Goal: Task Accomplishment & Management: Manage account settings

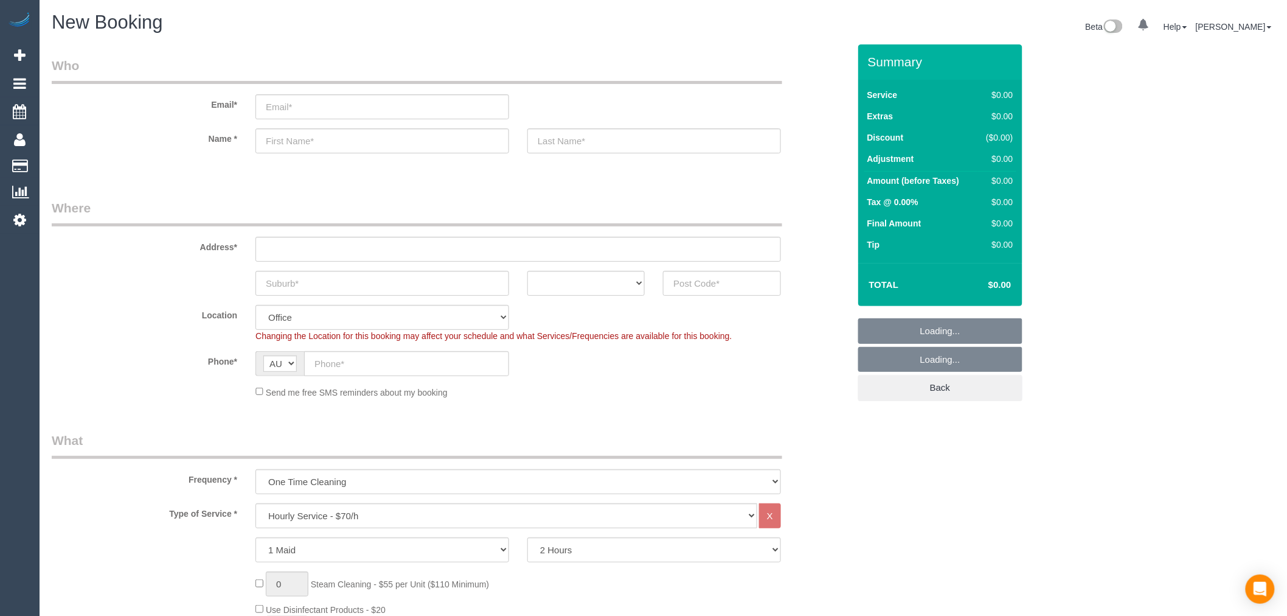
select select "object:2132"
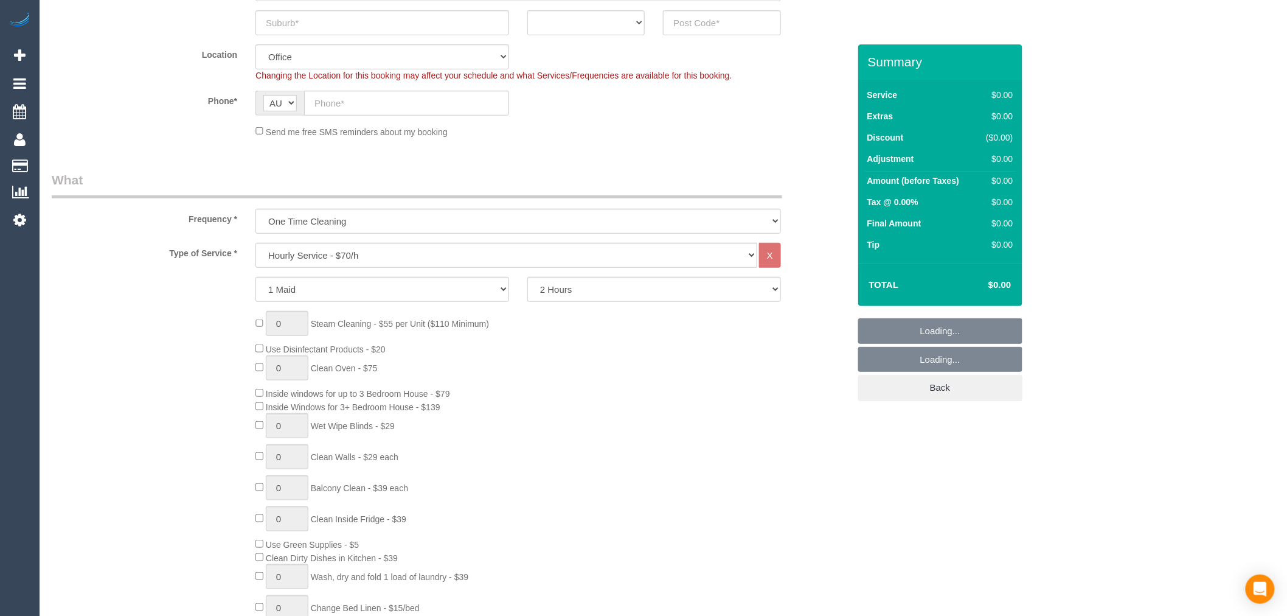
scroll to position [473, 0]
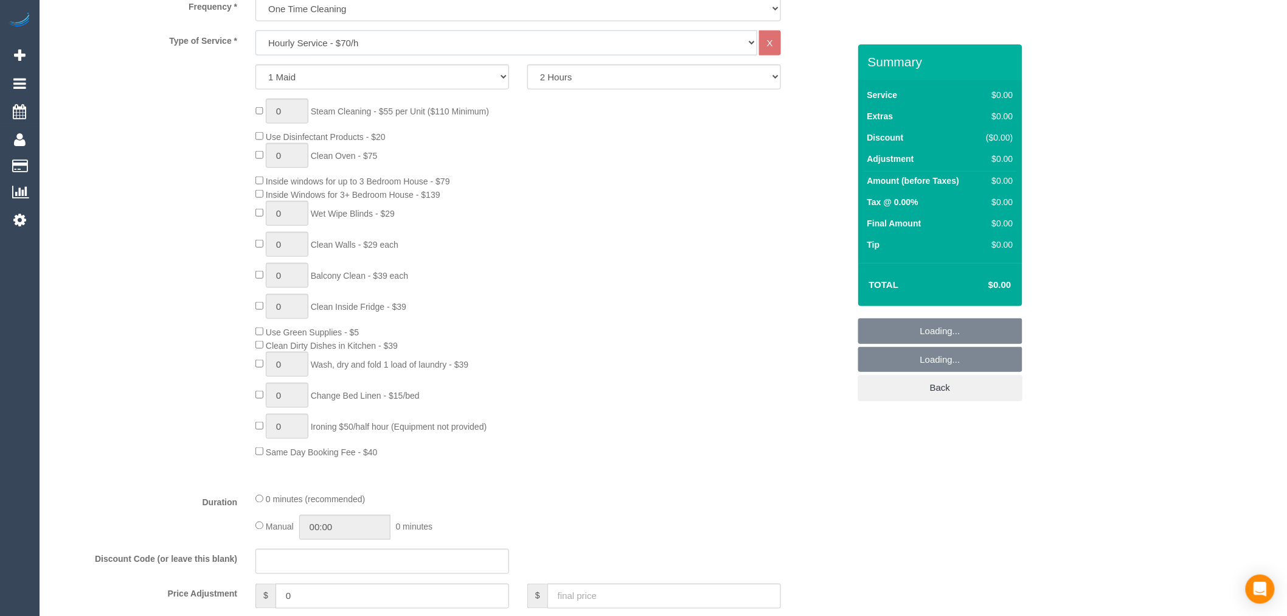
click at [375, 47] on select "Hourly Service - $70/h Hourly Service - $65/h Hourly Service - $60/h Hourly Ser…" at bounding box center [506, 42] width 502 height 25
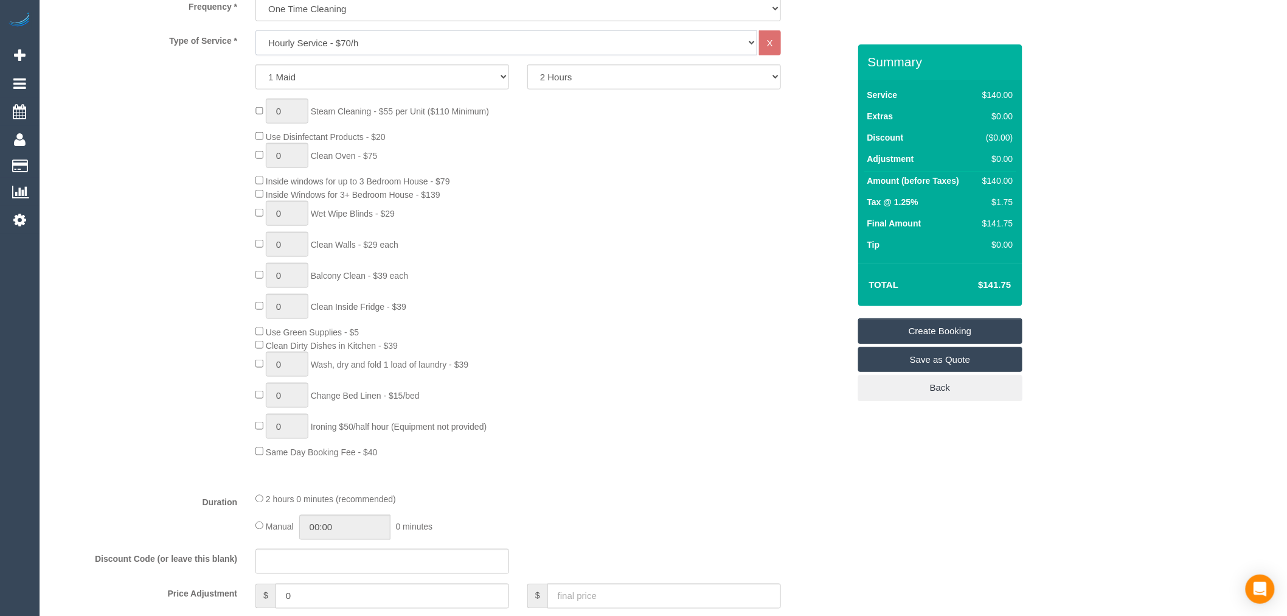
select select "214"
click at [255, 31] on select "Hourly Service - $70/h Hourly Service - $65/h Hourly Service - $60/h Hourly Ser…" at bounding box center [506, 42] width 502 height 25
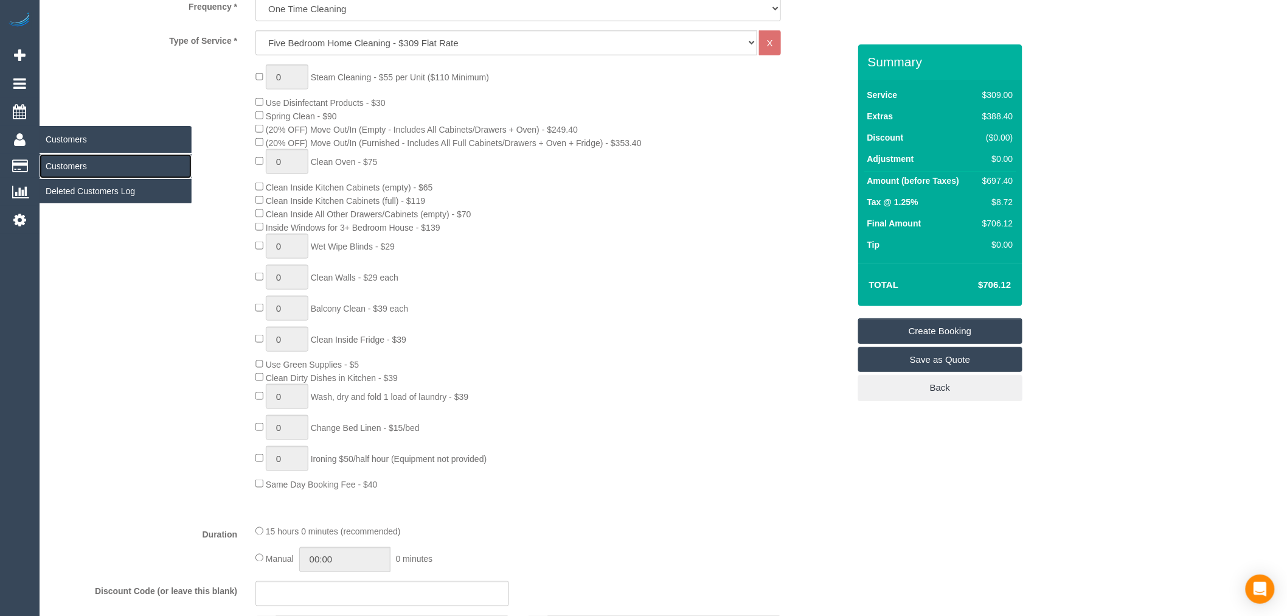
click at [89, 166] on link "Customers" at bounding box center [116, 166] width 152 height 24
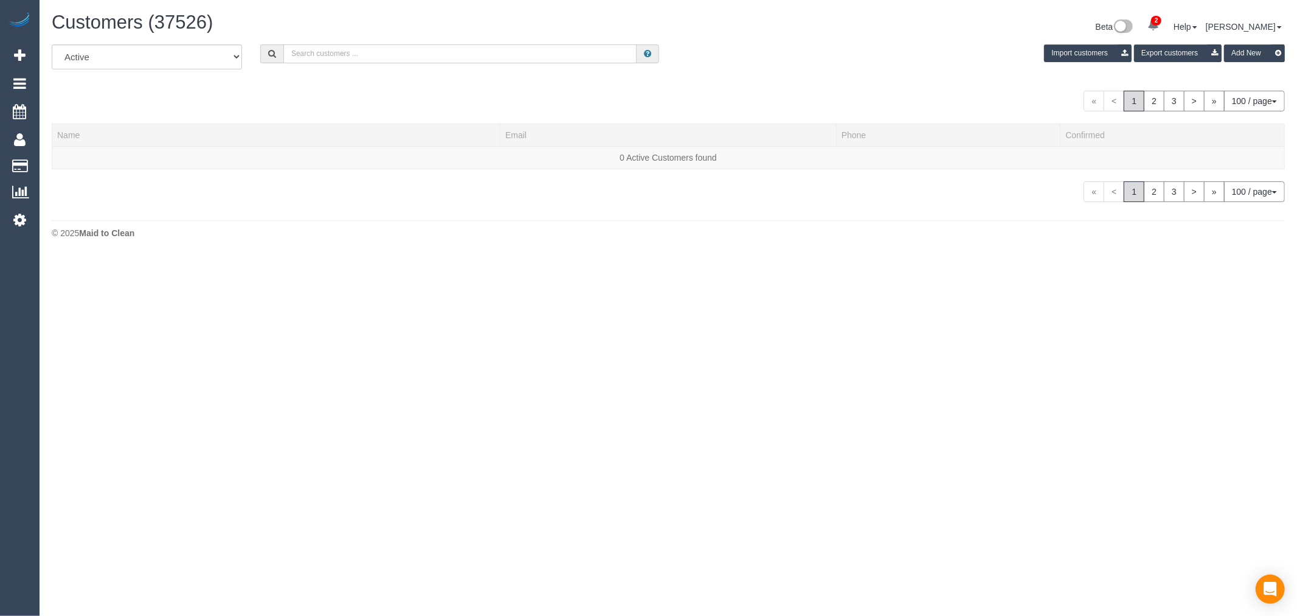
click at [488, 50] on input "text" at bounding box center [459, 53] width 353 height 19
paste input "[EMAIL_ADDRESS][DOMAIN_NAME]"
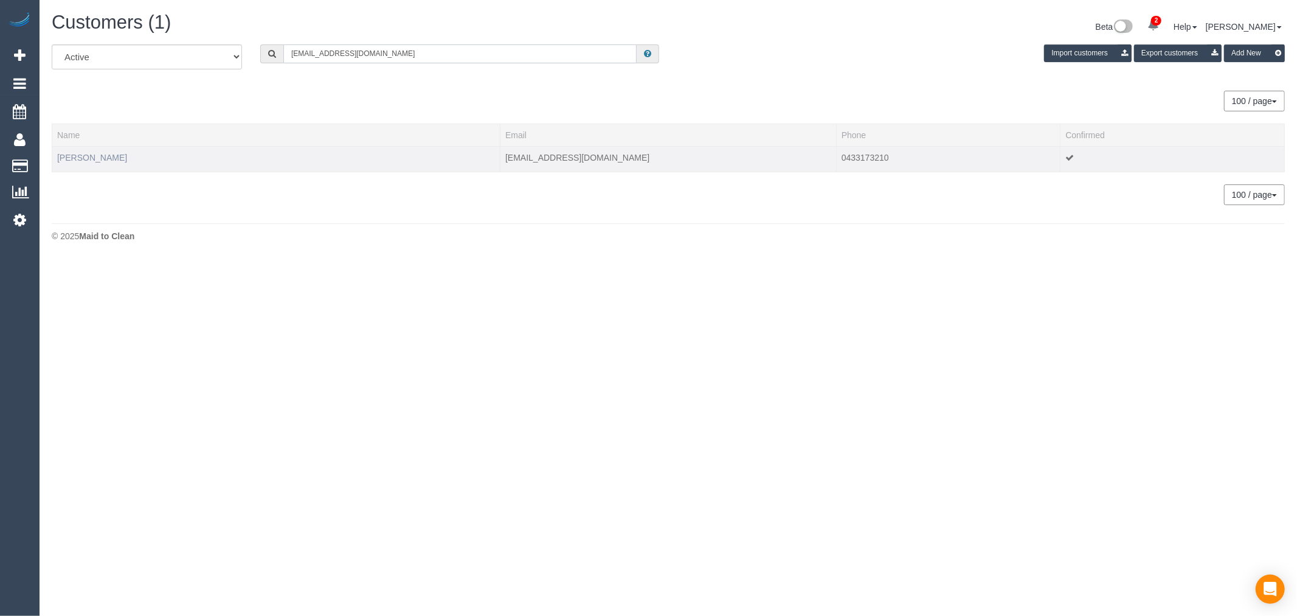
type input "[EMAIL_ADDRESS][DOMAIN_NAME]"
click at [86, 157] on link "Sathish Kannan" at bounding box center [92, 158] width 70 height 10
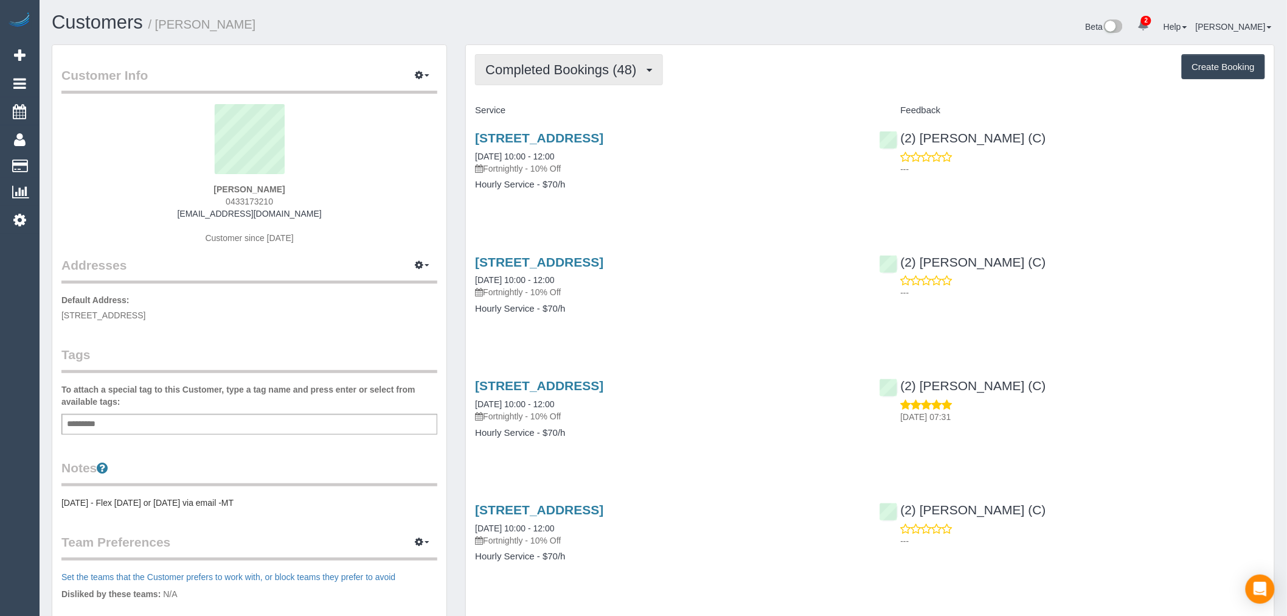
click at [563, 75] on span "Completed Bookings (48)" at bounding box center [563, 69] width 157 height 15
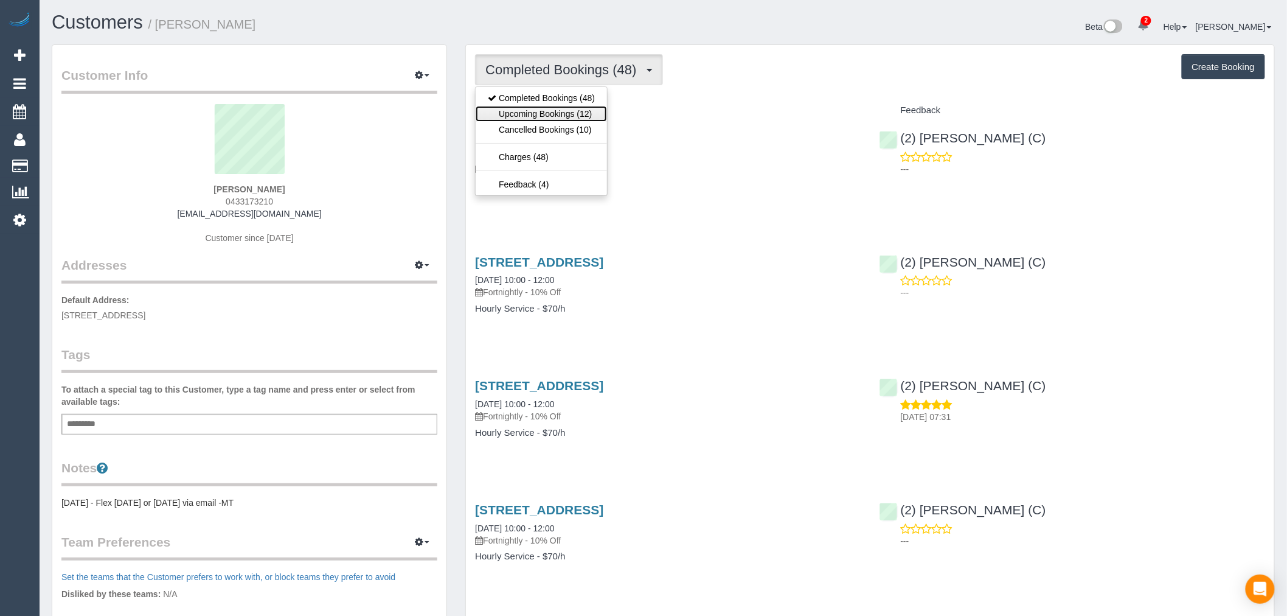
click at [564, 111] on link "Upcoming Bookings (12)" at bounding box center [541, 114] width 131 height 16
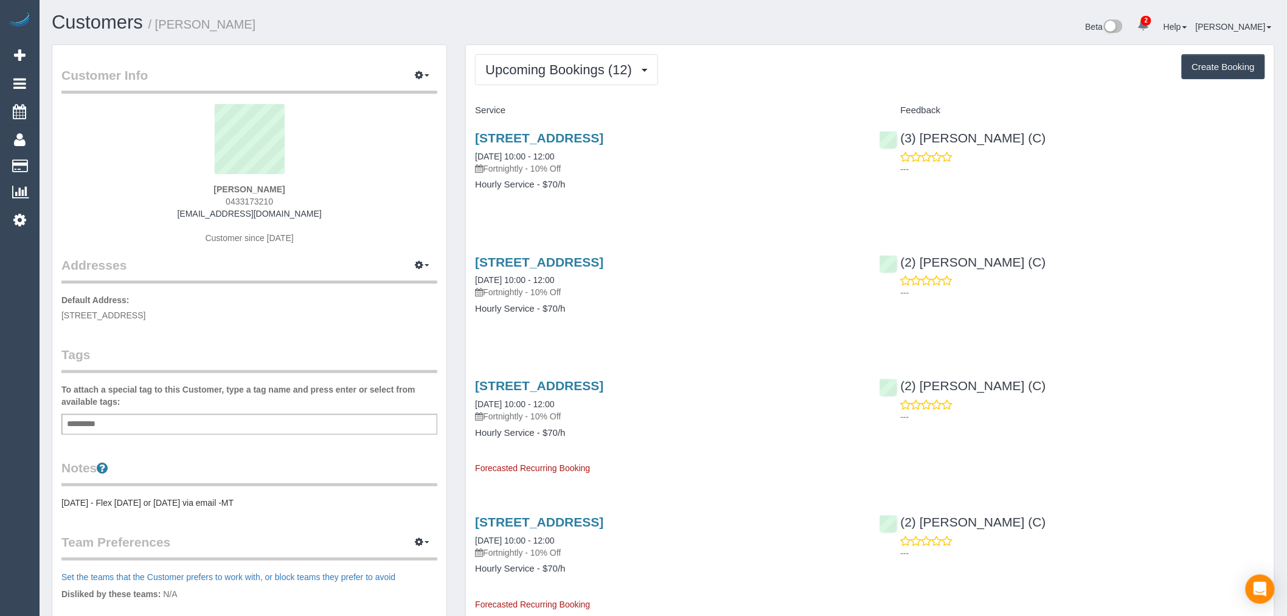
click at [229, 183] on div "Sathish Kannan 0433173210 contactsathish@gmail.com Customer since 2023" at bounding box center [249, 180] width 376 height 152
click at [234, 187] on strong "Sathish Kannan" at bounding box center [249, 189] width 71 height 10
copy strong "[PERSON_NAME]"
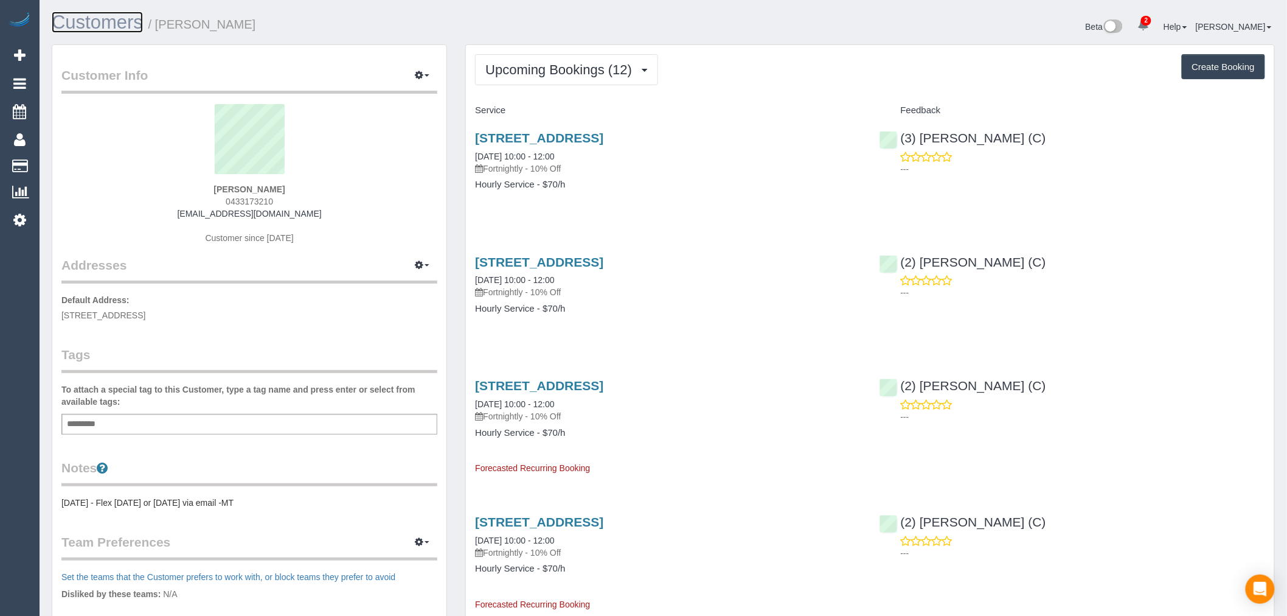
click at [113, 20] on link "Customers" at bounding box center [97, 22] width 91 height 21
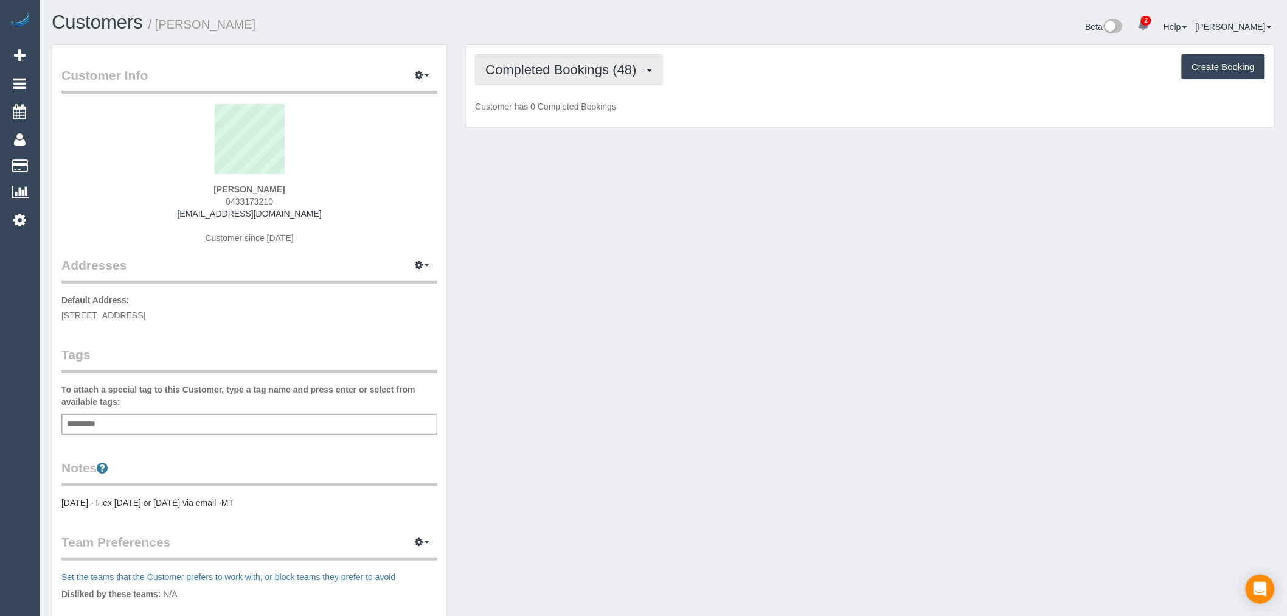
click at [611, 69] on span "Completed Bookings (48)" at bounding box center [563, 69] width 157 height 15
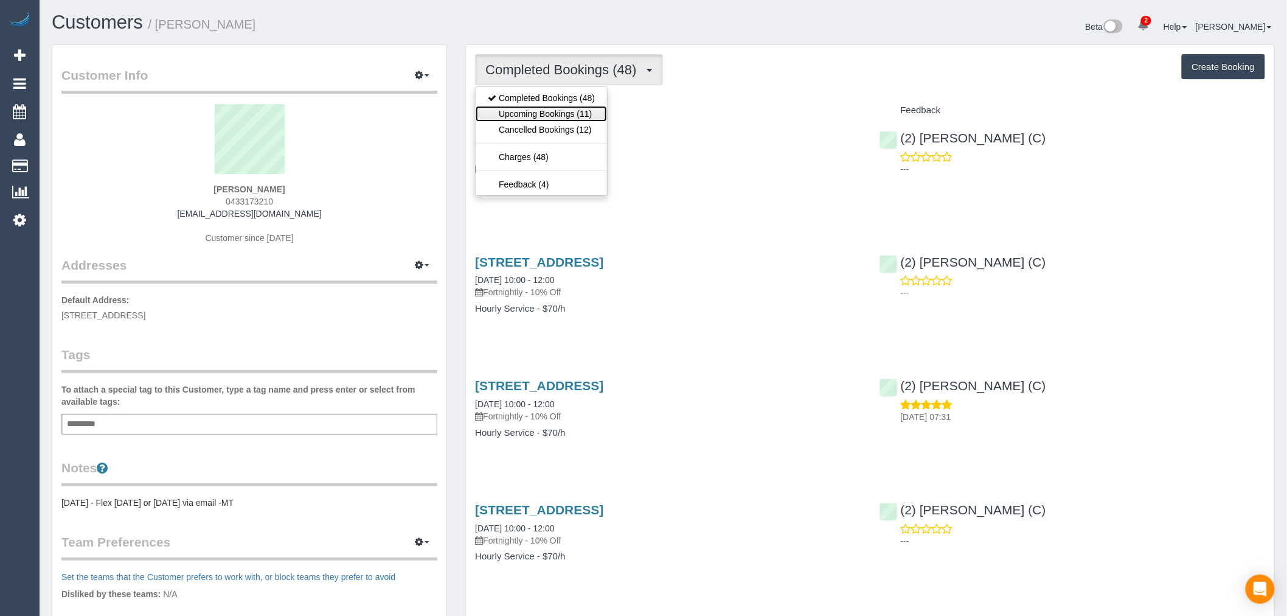
click at [600, 119] on link "Upcoming Bookings (11)" at bounding box center [541, 114] width 131 height 16
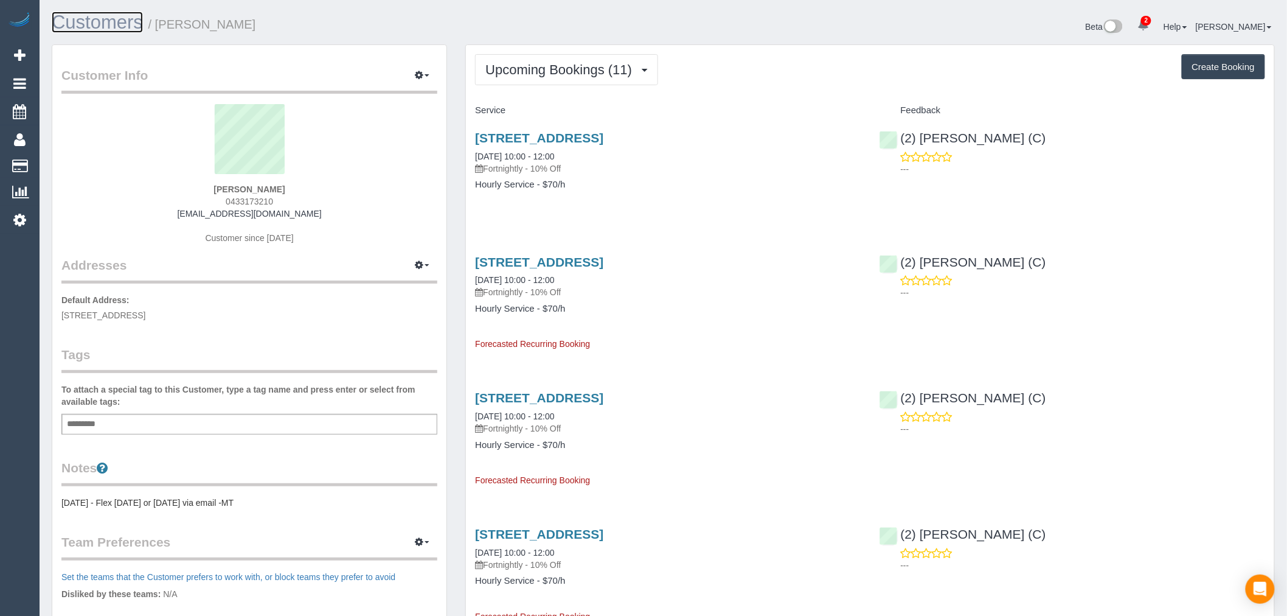
click at [83, 19] on link "Customers" at bounding box center [97, 22] width 91 height 21
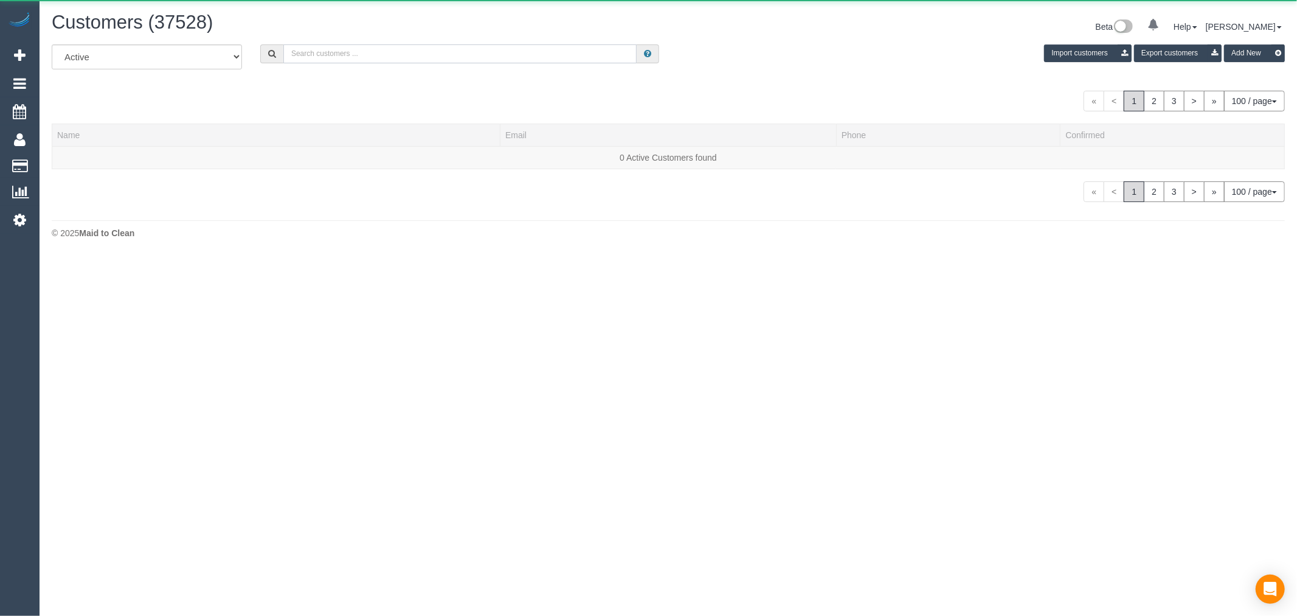
drag, startPoint x: 420, startPoint y: 54, endPoint x: 426, endPoint y: 50, distance: 6.8
click at [420, 54] on input "text" at bounding box center [459, 53] width 353 height 19
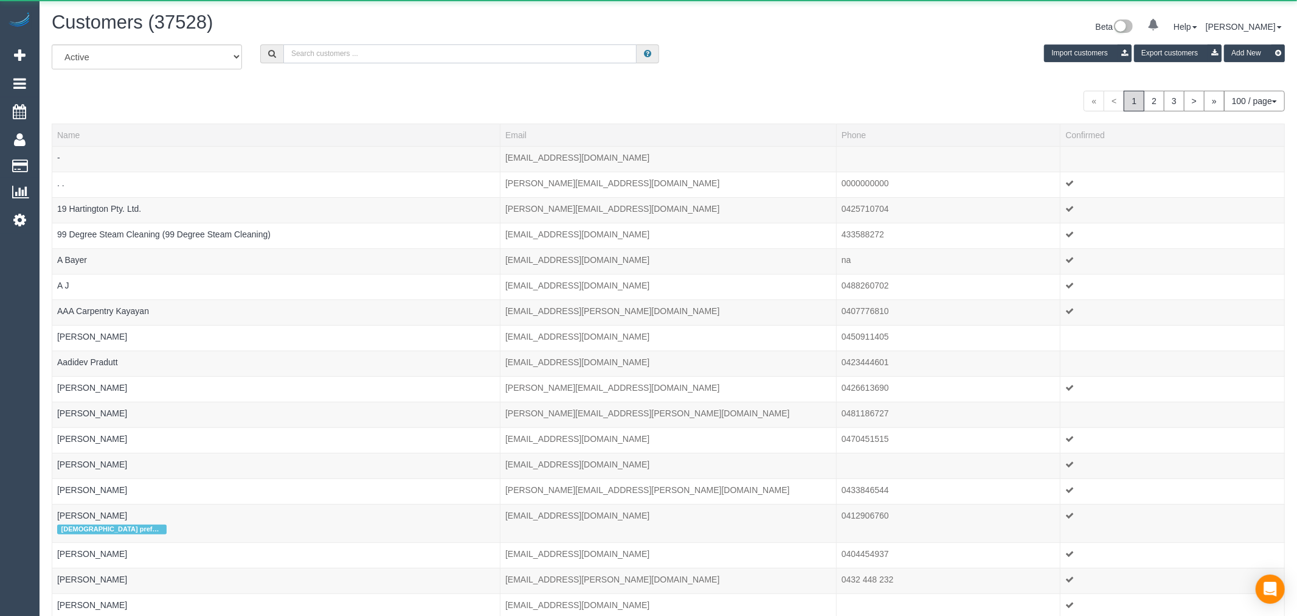
paste input "Robin Lindsay"
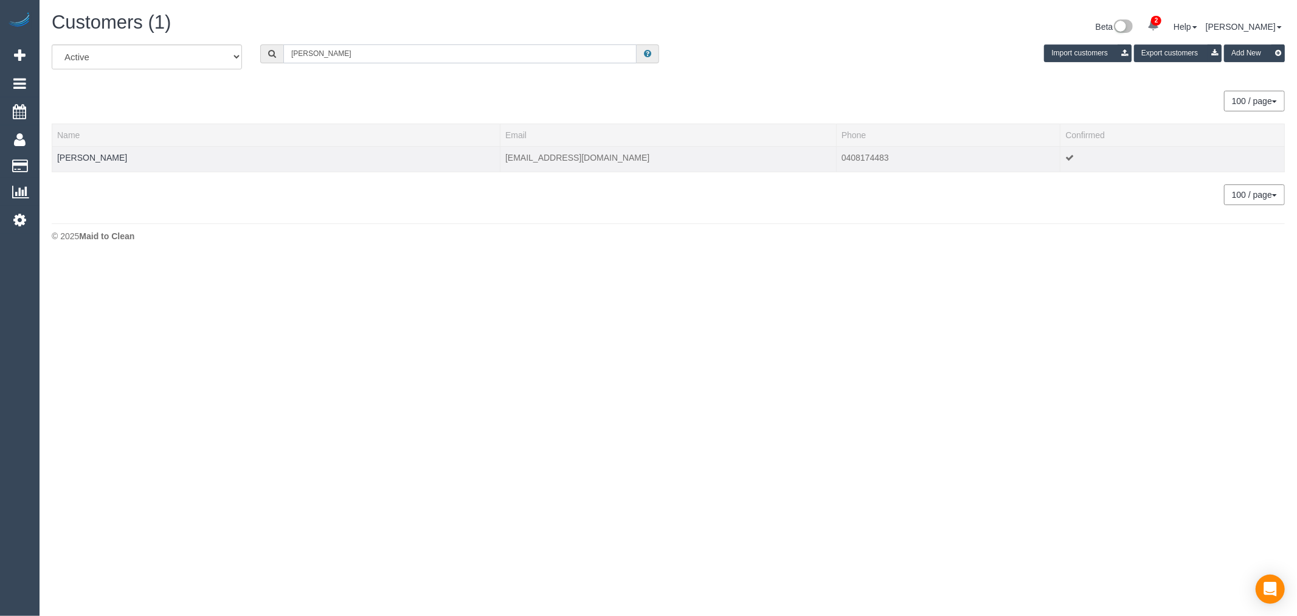
type input "Robin Lindsay"
click at [102, 164] on td "Robin Lindsay" at bounding box center [276, 159] width 448 height 26
click at [102, 159] on link "Robin Lindsay" at bounding box center [92, 158] width 70 height 10
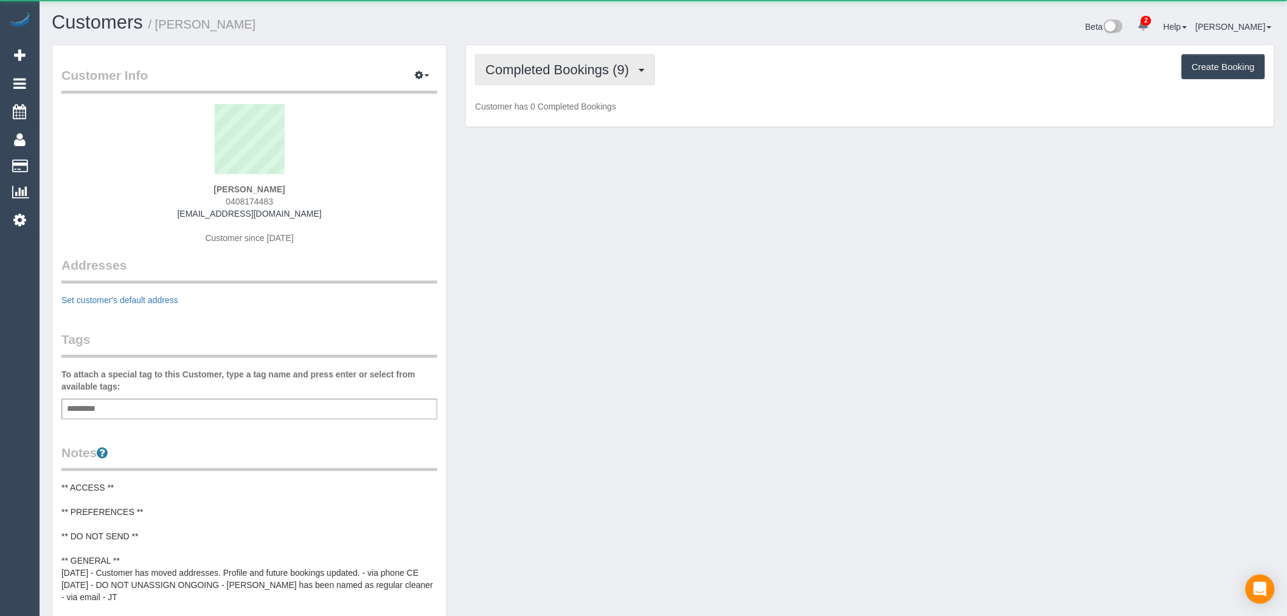
click at [633, 69] on span "Completed Bookings (9)" at bounding box center [560, 69] width 150 height 15
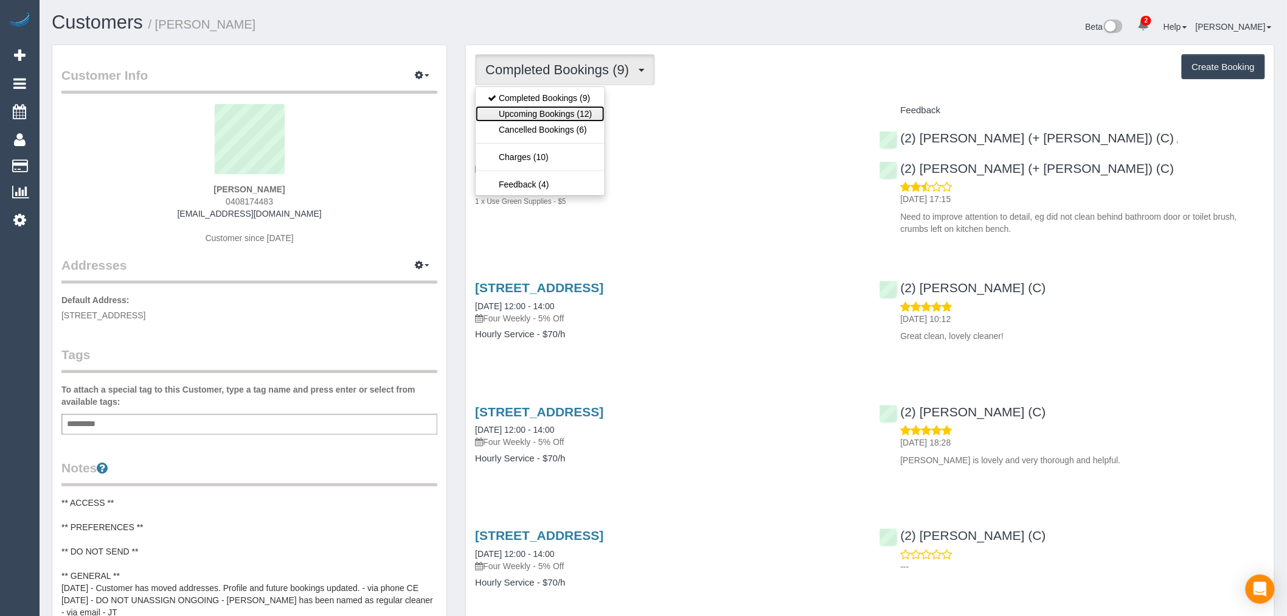
click at [594, 111] on link "Upcoming Bookings (12)" at bounding box center [540, 114] width 128 height 16
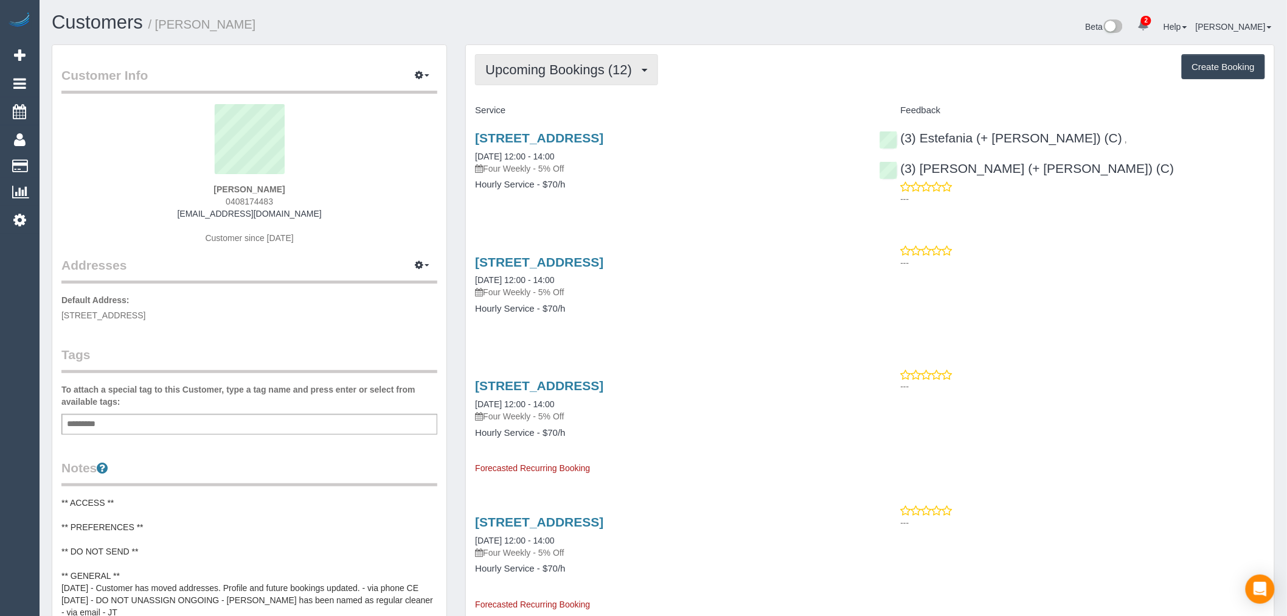
click at [606, 64] on span "Upcoming Bookings (12)" at bounding box center [561, 69] width 153 height 15
click at [737, 71] on div "Upcoming Bookings (12) Completed Bookings (9) Upcoming Bookings (12) Cancelled …" at bounding box center [870, 69] width 790 height 31
click at [592, 78] on button "Upcoming Bookings (12)" at bounding box center [566, 69] width 183 height 31
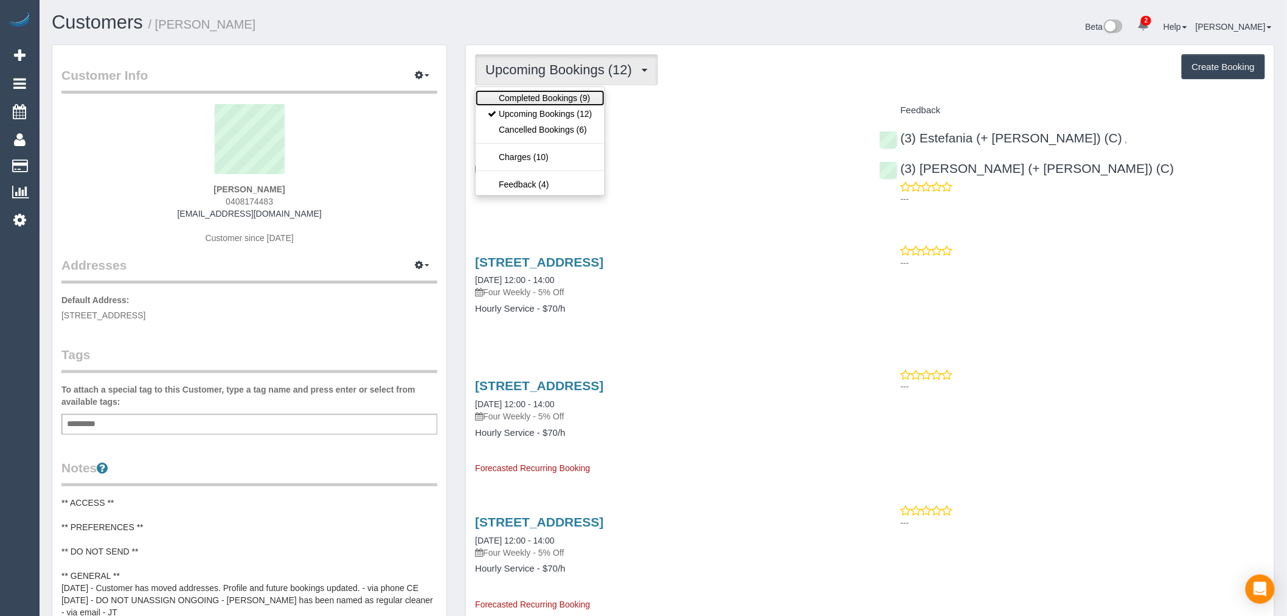
click at [581, 98] on link "Completed Bookings (9)" at bounding box center [540, 98] width 128 height 16
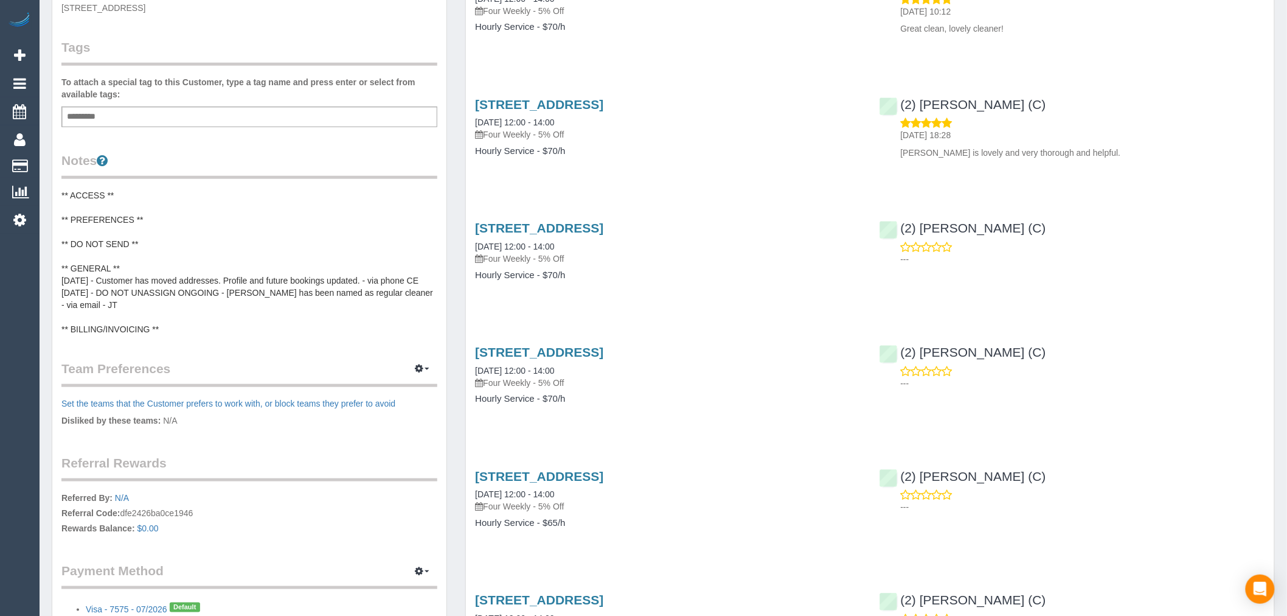
scroll to position [68, 0]
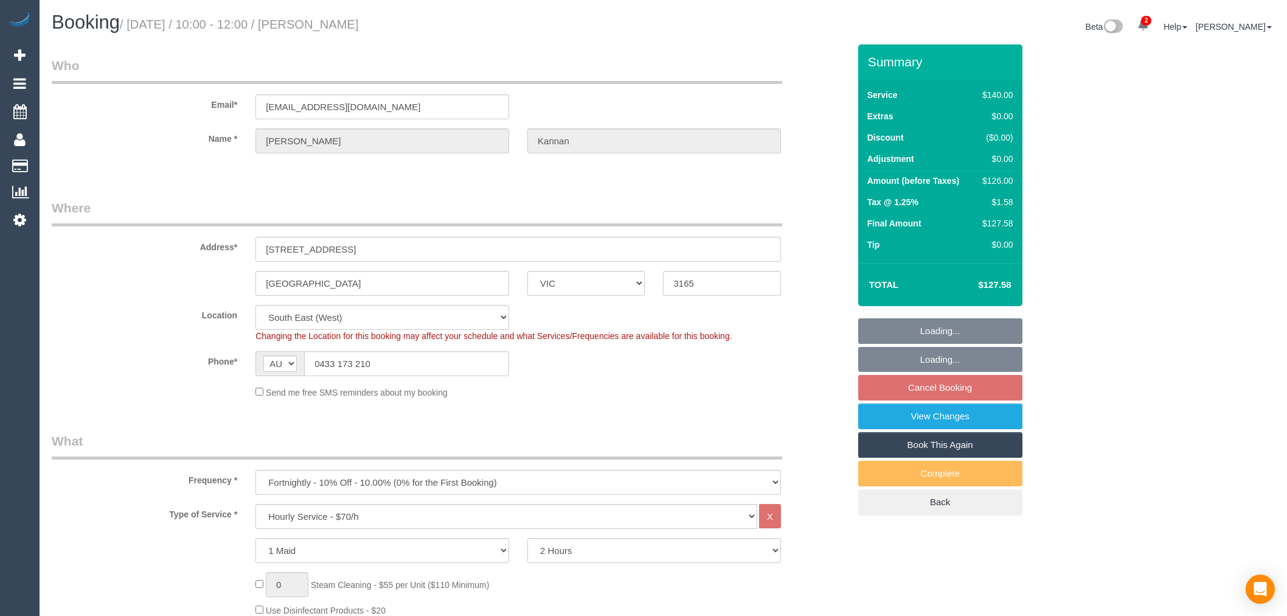
select select "VIC"
select select "number:28"
select select "number:14"
select select "number:18"
select select "number:24"
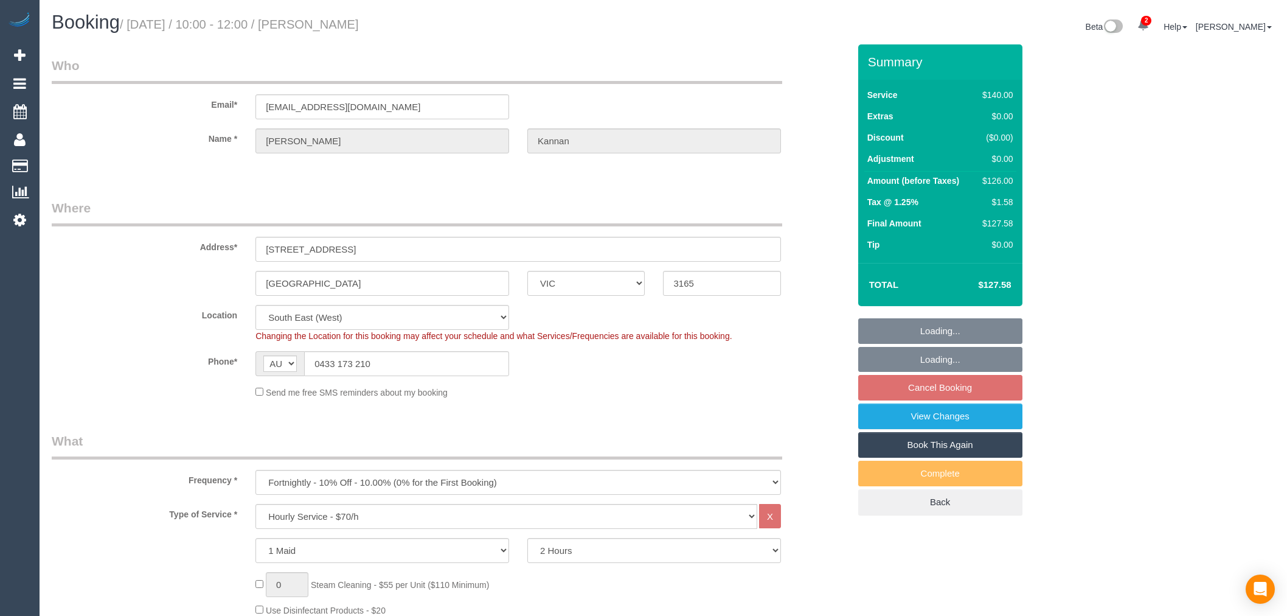
select select "number:35"
select select "number:11"
select select "spot3"
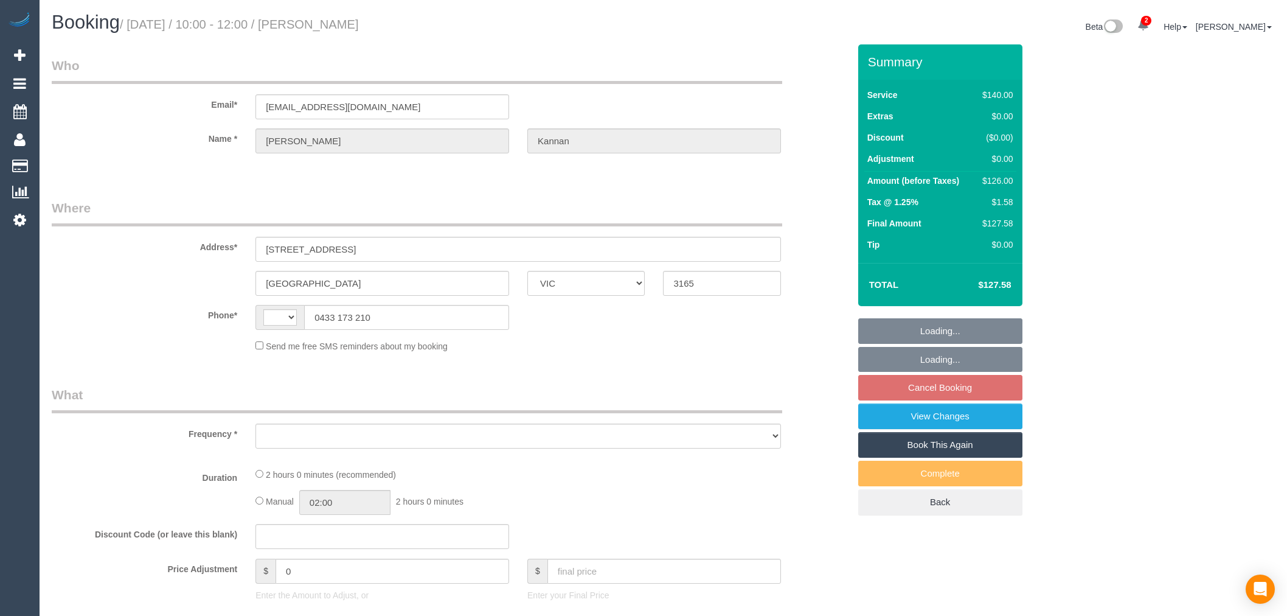
select select "VIC"
select select "string:AU"
select select "object:569"
select select "number:28"
select select "number:14"
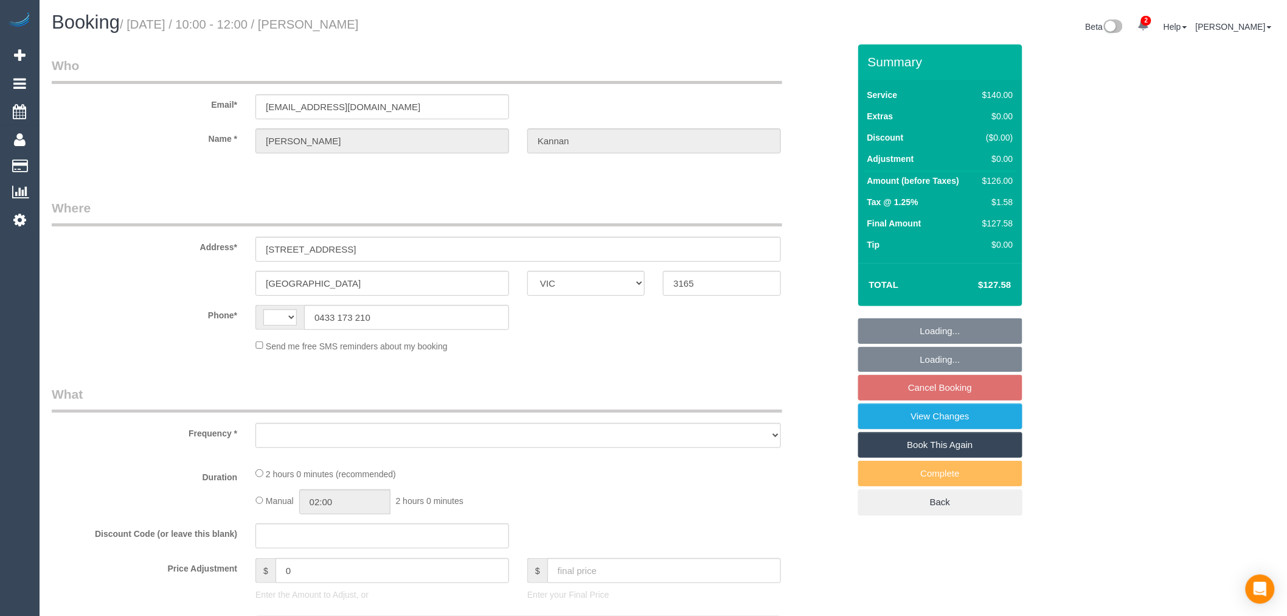
select select "number:18"
select select "number:24"
select select "number:35"
select select "number:11"
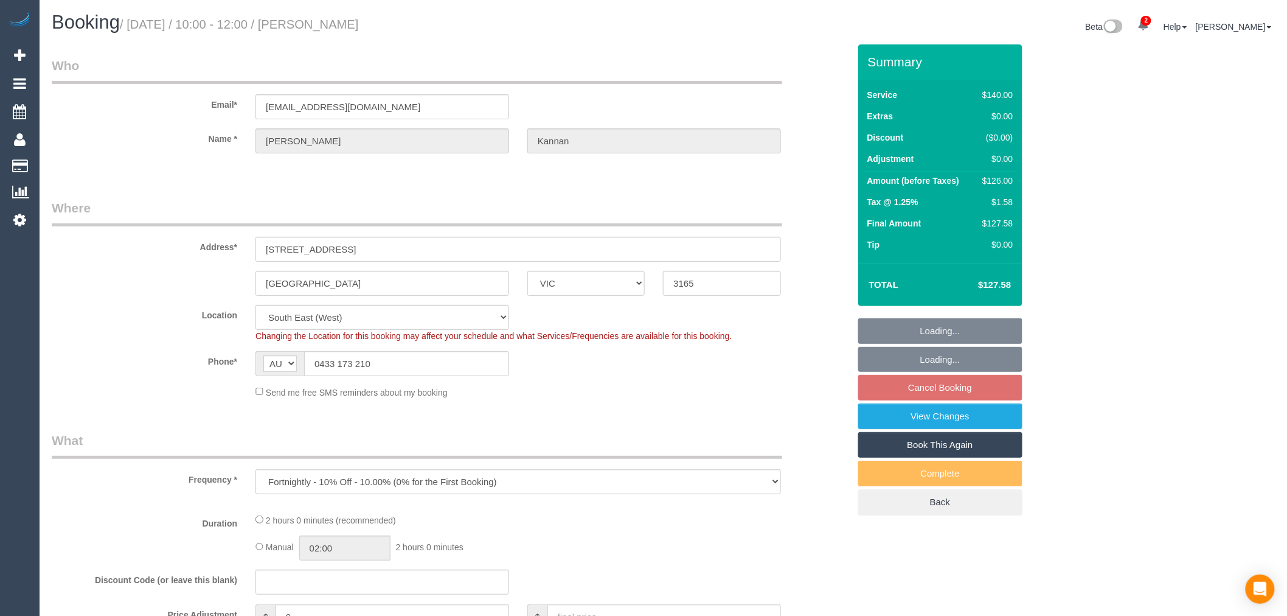
select select "object:720"
select select "string:stripe-pm_1NHz8y2GScqysDRVaNaCkNcm"
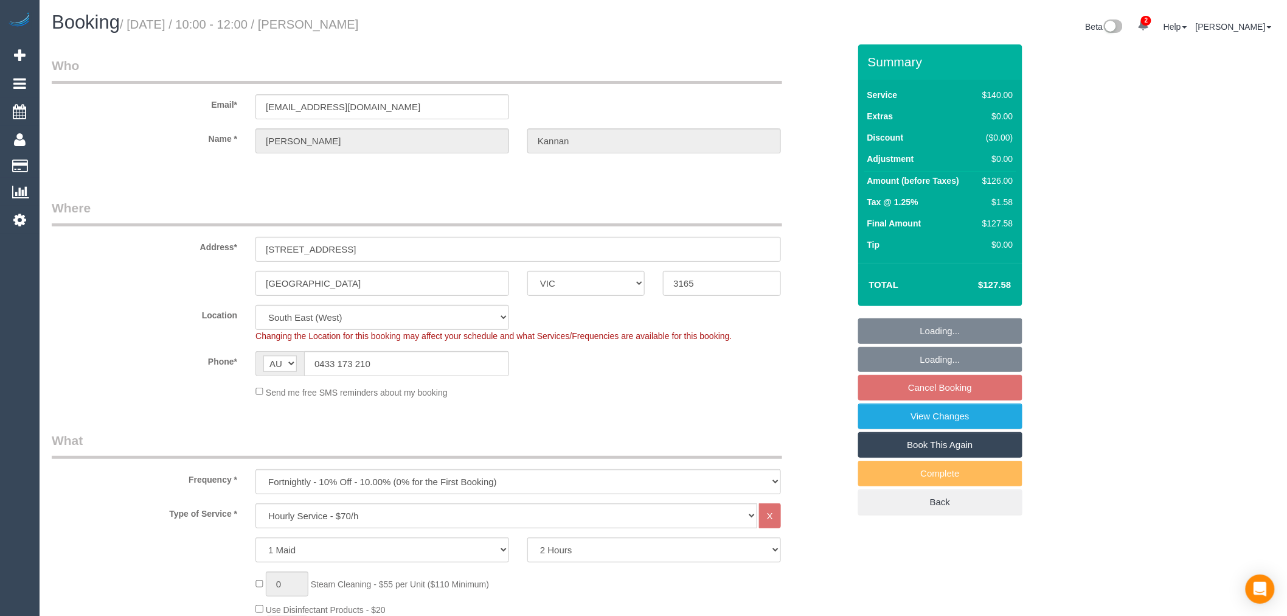
select select "spot3"
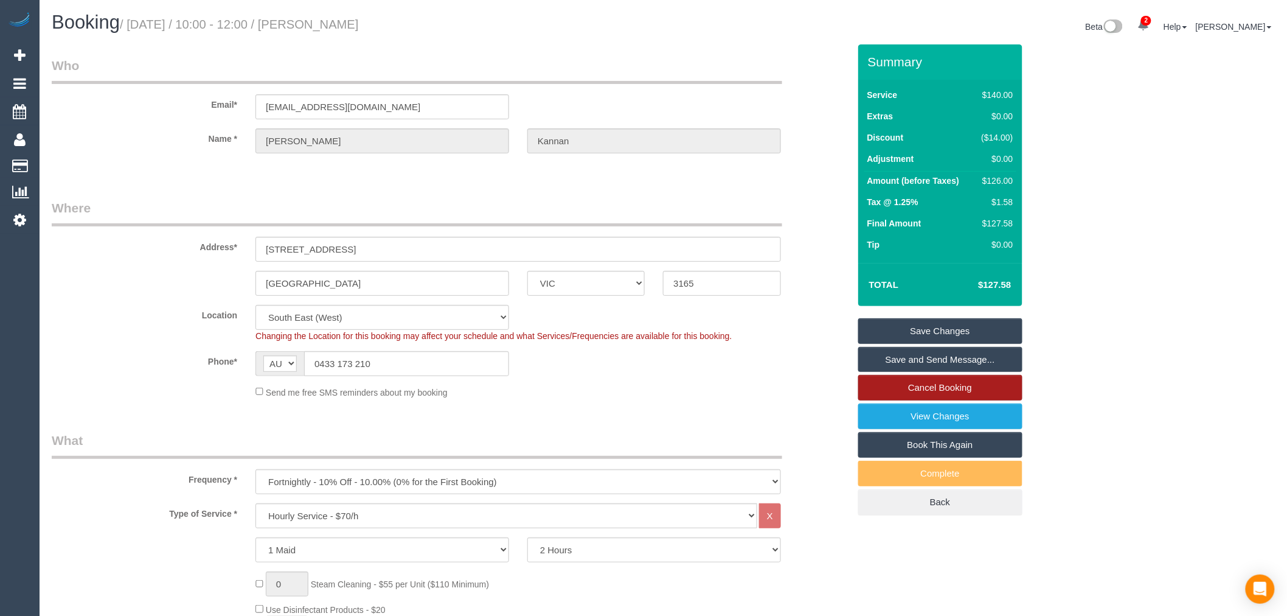
click at [990, 386] on link "Cancel Booking" at bounding box center [940, 388] width 164 height 26
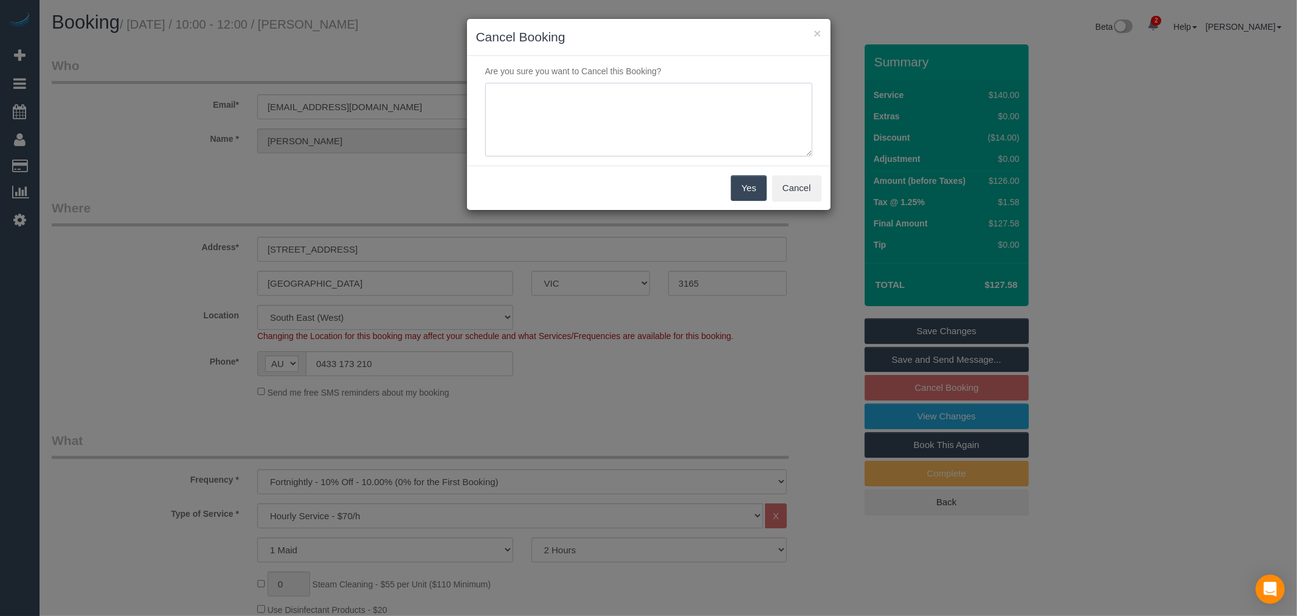
click at [676, 114] on textarea at bounding box center [648, 120] width 327 height 74
type textarea "Reg cleaner away - customer requested to skip - via email - TP"
click at [753, 178] on button "Yes" at bounding box center [748, 188] width 35 height 26
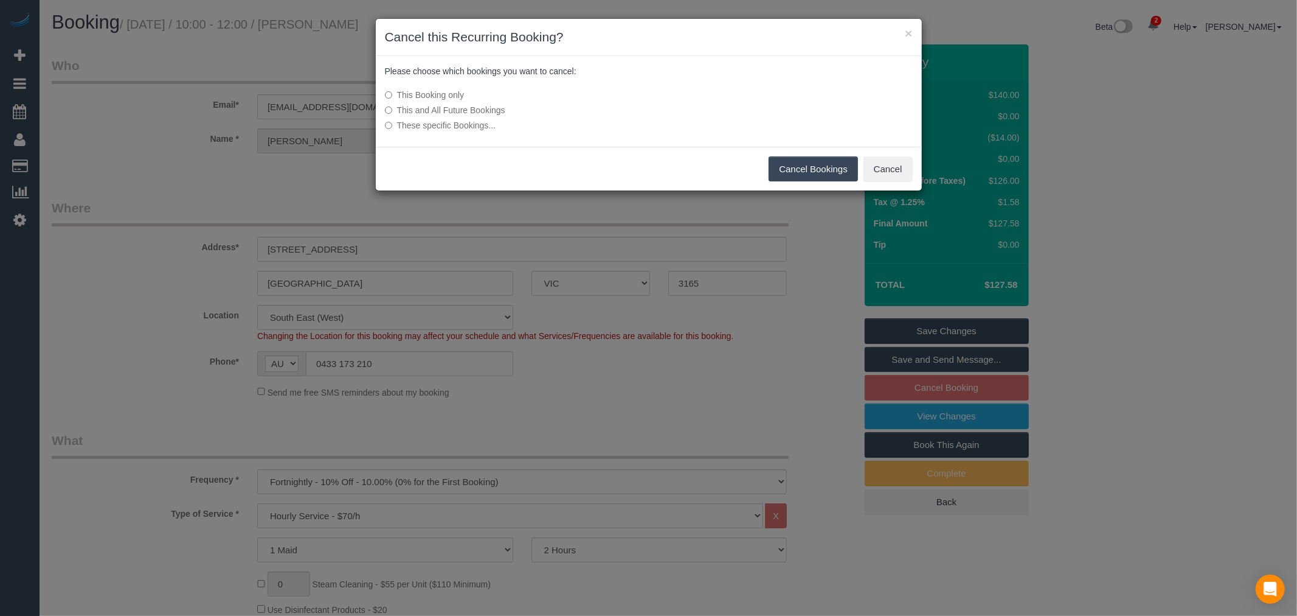
click at [774, 166] on button "Cancel Bookings" at bounding box center [813, 169] width 89 height 26
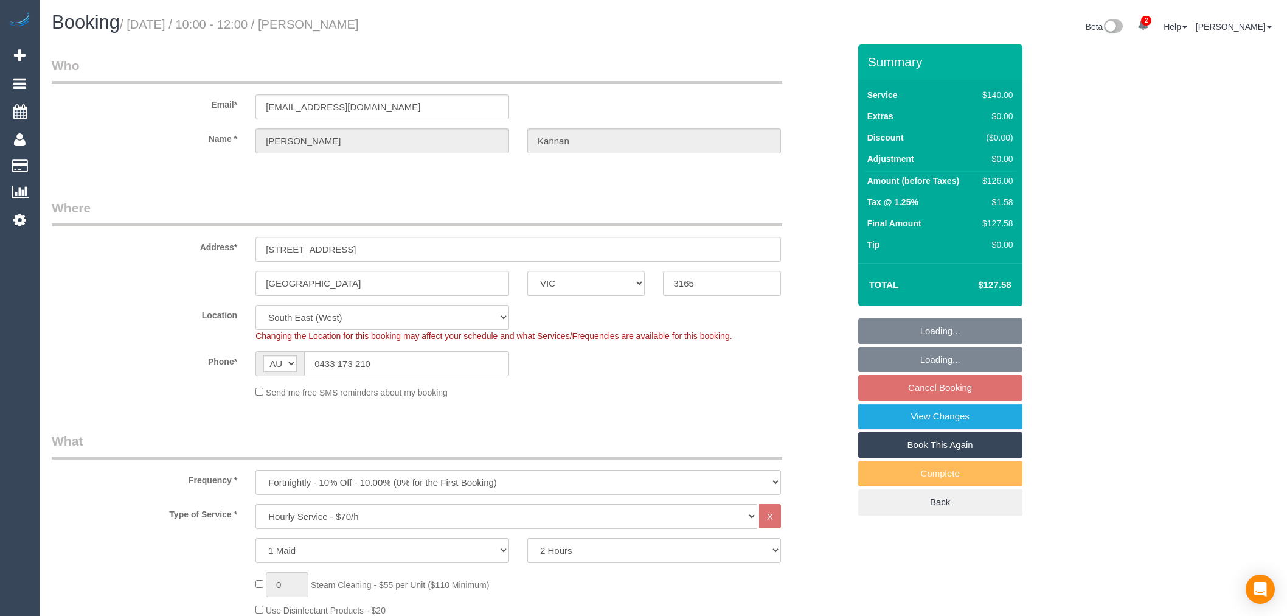
select select "VIC"
select select "number:28"
select select "number:14"
select select "number:18"
select select "number:24"
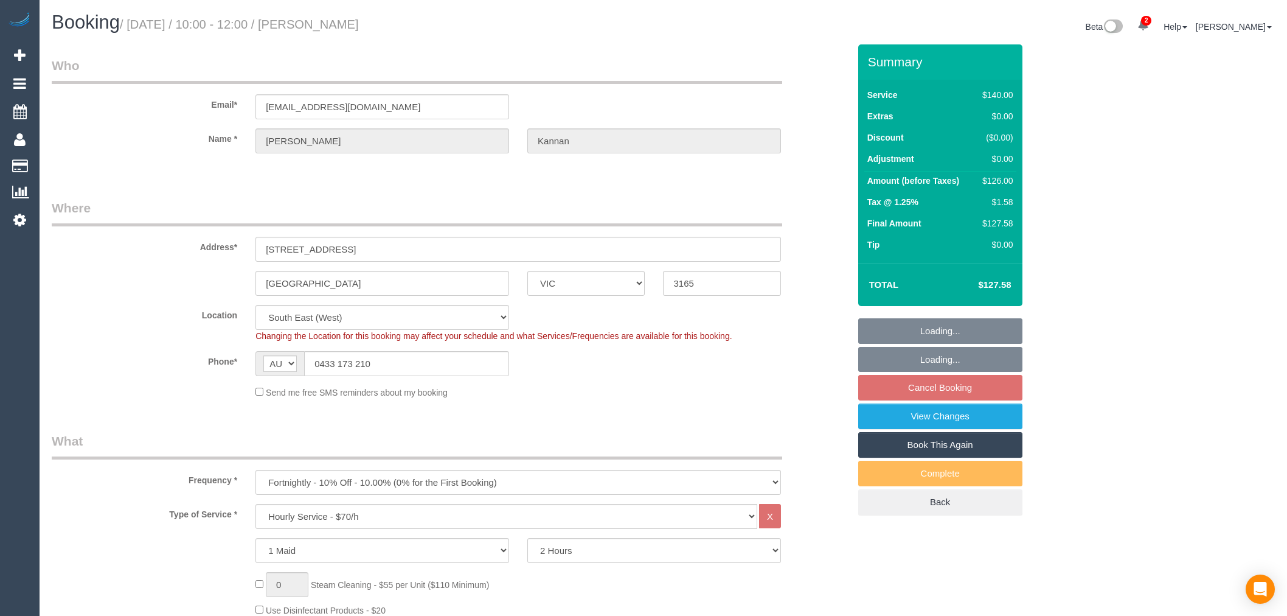
select select "number:35"
select select "number:11"
select select "spot3"
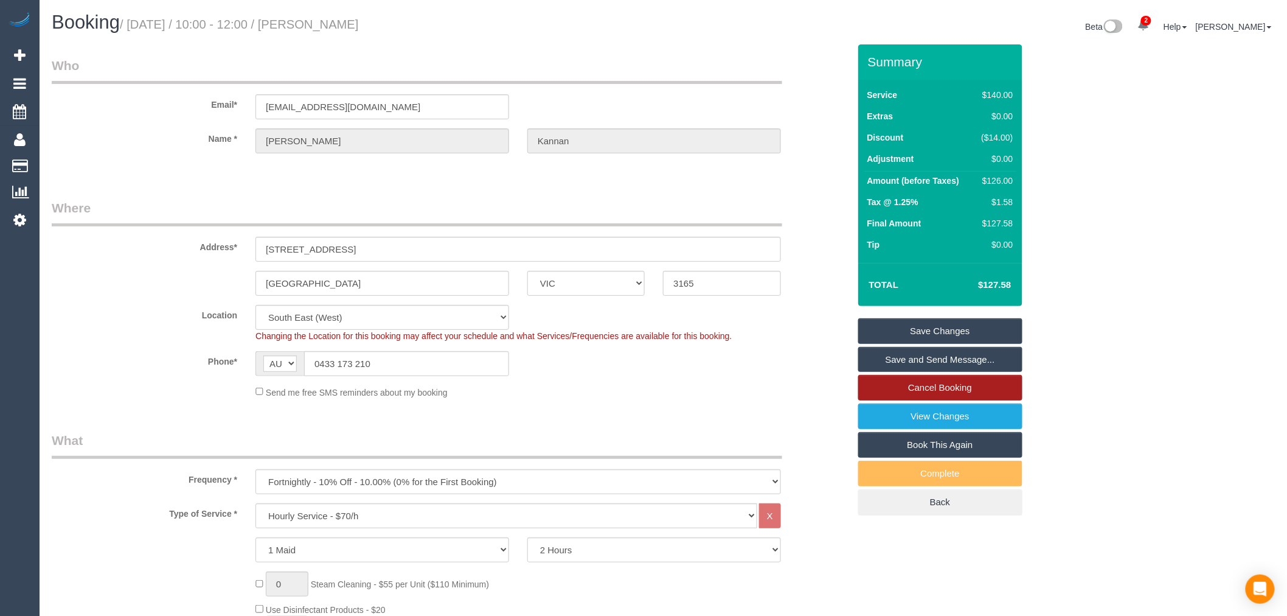
click at [911, 382] on link "Cancel Booking" at bounding box center [940, 388] width 164 height 26
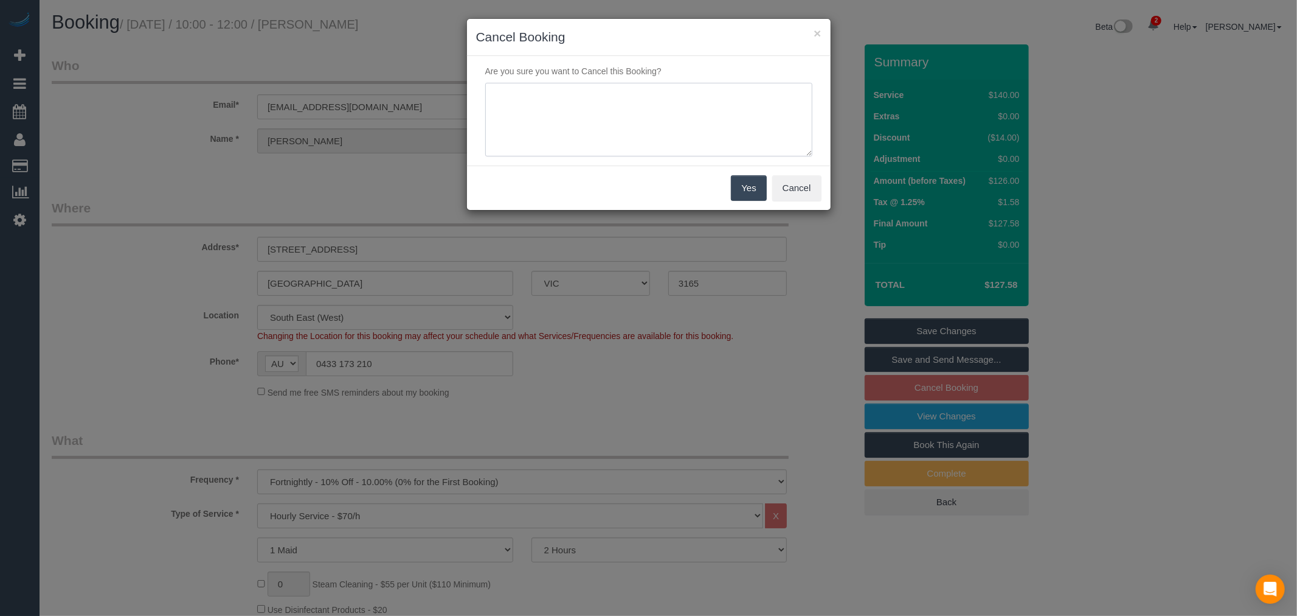
click at [617, 144] on textarea at bounding box center [648, 120] width 327 height 74
type textarea "Customer away - via email - TP"
click at [757, 190] on button "Yes" at bounding box center [748, 188] width 35 height 26
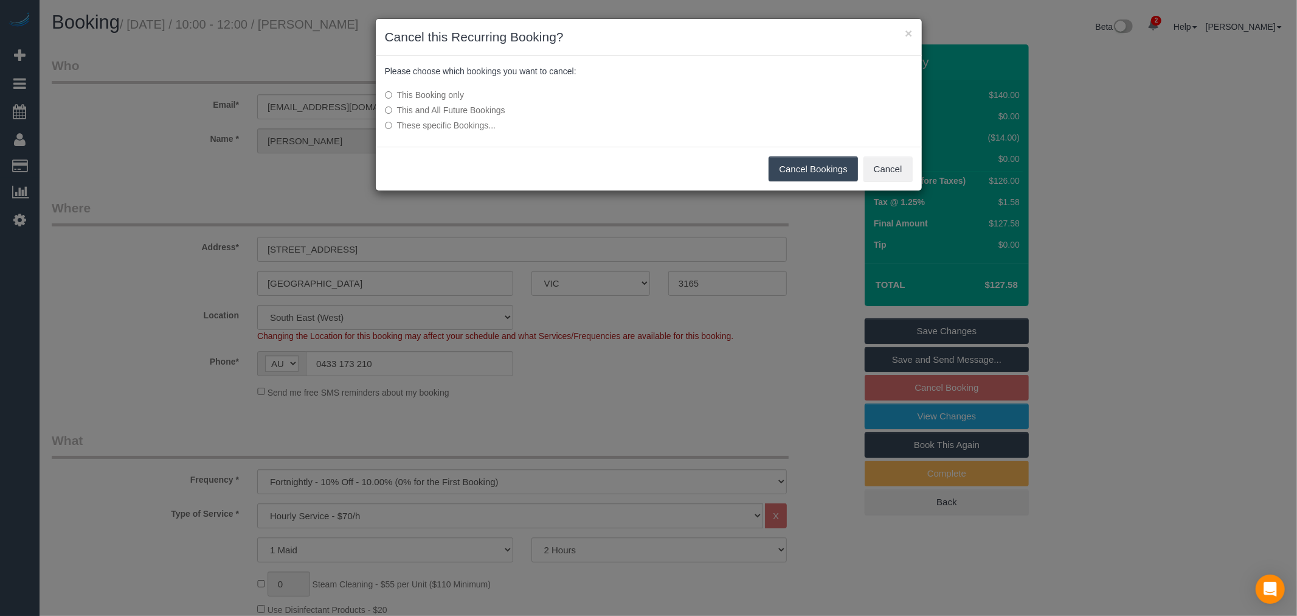
click at [830, 171] on button "Cancel Bookings" at bounding box center [813, 169] width 89 height 26
